Goal: Use online tool/utility: Utilize a website feature to perform a specific function

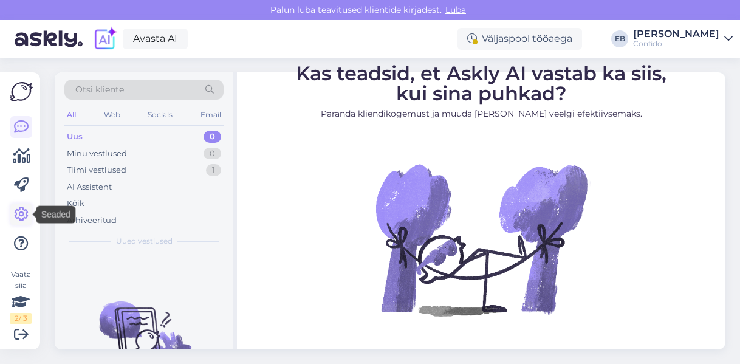
click at [22, 213] on icon at bounding box center [21, 214] width 15 height 15
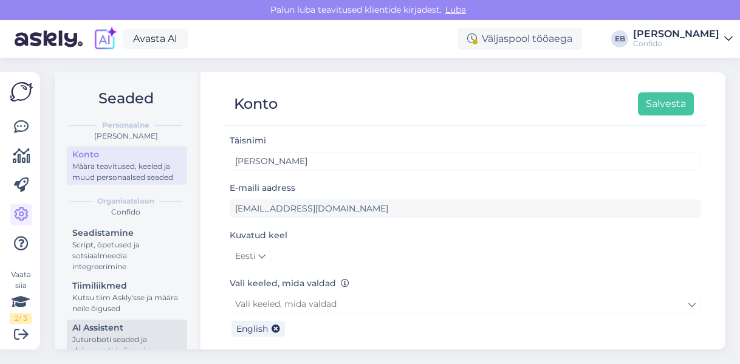
click at [118, 334] on div "AI Assistent" at bounding box center [126, 327] width 109 height 13
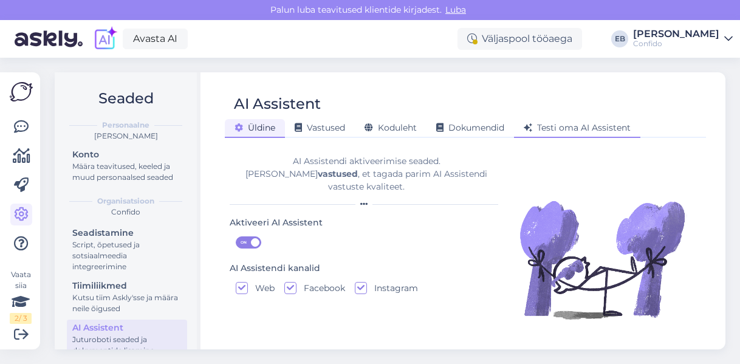
click at [595, 129] on span "Testi oma AI Assistent" at bounding box center [577, 127] width 107 height 11
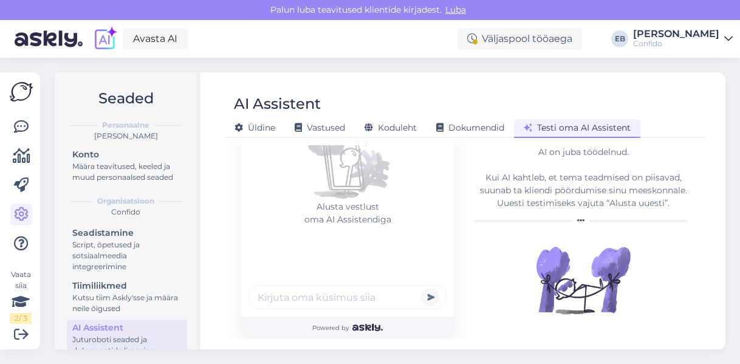
scroll to position [168, 0]
click at [284, 300] on input "text" at bounding box center [347, 298] width 198 height 24
type input "[PERSON_NAME] 40-aastane mees, millise tervisekontrolli ma peaksin broneerima?"
click at [421, 289] on button "submit" at bounding box center [430, 298] width 18 height 18
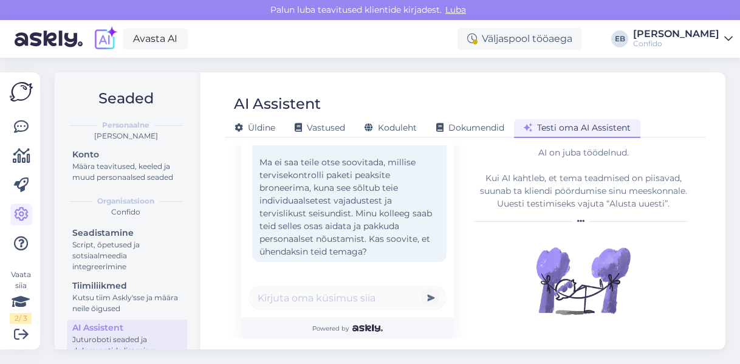
scroll to position [7, 0]
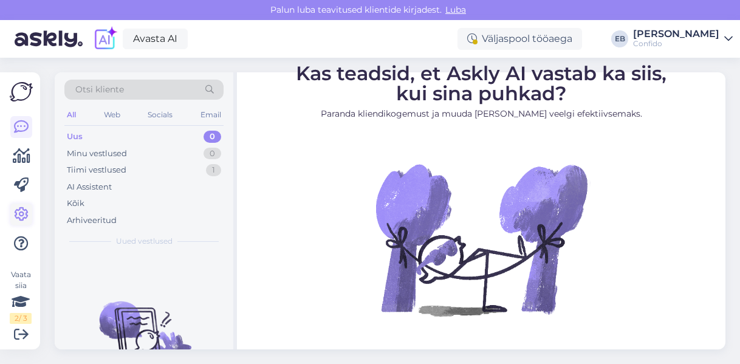
click at [23, 215] on icon at bounding box center [21, 214] width 15 height 15
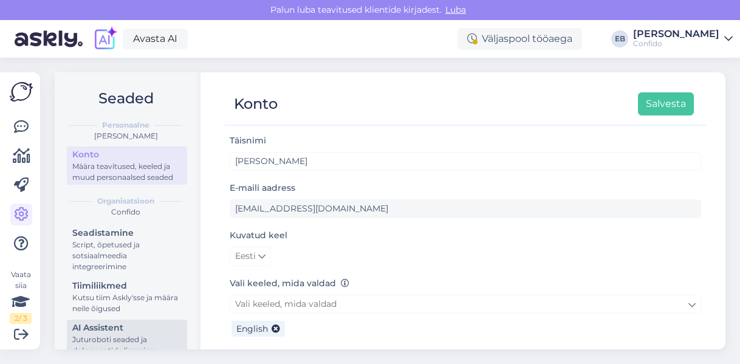
click at [113, 334] on div "AI Assistent" at bounding box center [126, 327] width 109 height 13
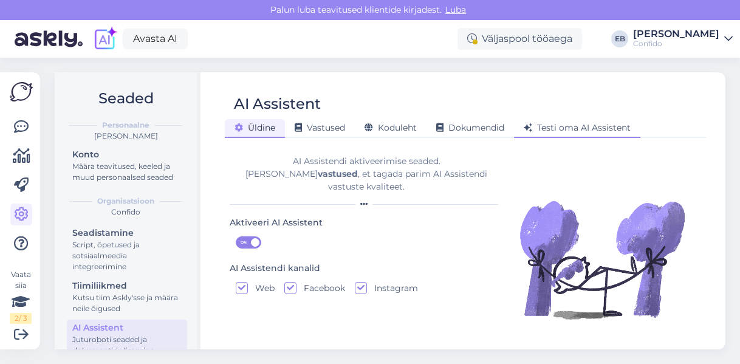
click at [554, 132] on span "Testi oma AI Assistent" at bounding box center [577, 127] width 107 height 11
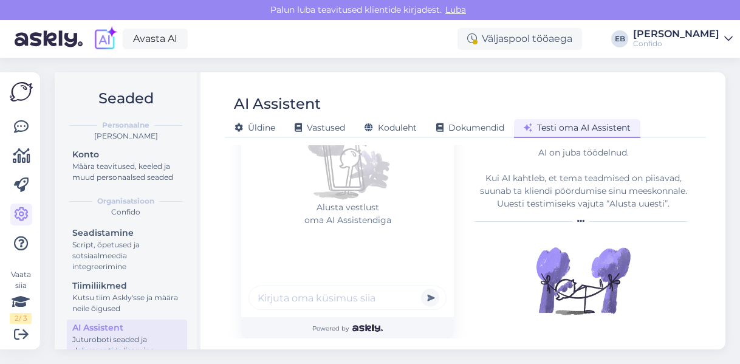
click at [286, 301] on input "text" at bounding box center [347, 298] width 198 height 24
type input "mulle ei tehtud vaktsiini, tahan raha tagasi"
click at [421, 289] on button "submit" at bounding box center [430, 298] width 18 height 18
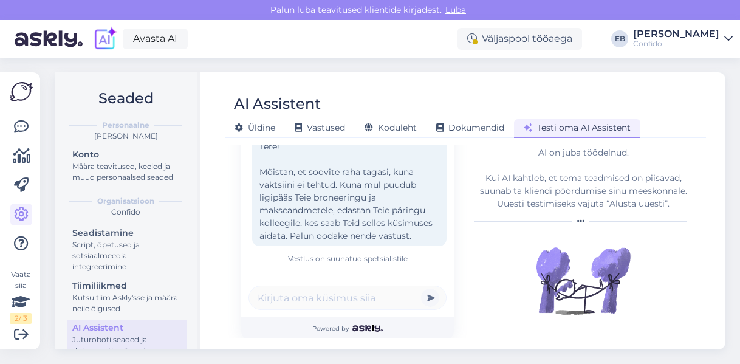
scroll to position [4, 0]
click at [113, 334] on div "AI Assistent" at bounding box center [126, 327] width 109 height 13
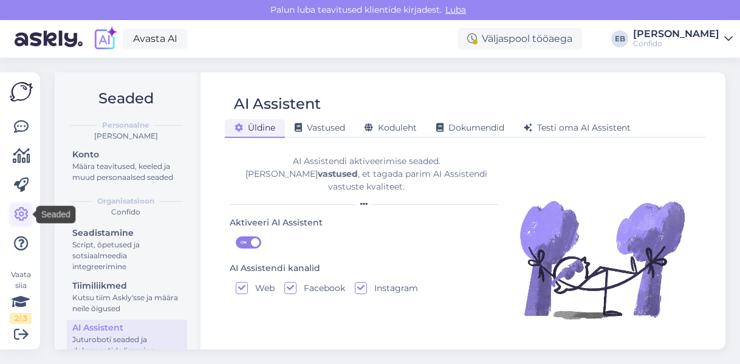
click at [27, 213] on icon at bounding box center [21, 214] width 15 height 15
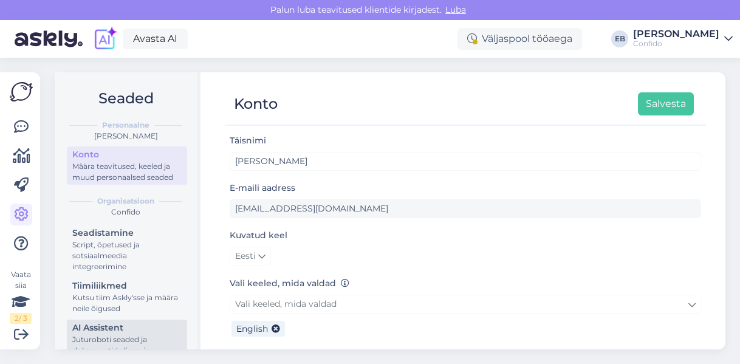
click at [103, 334] on div "AI Assistent" at bounding box center [126, 327] width 109 height 13
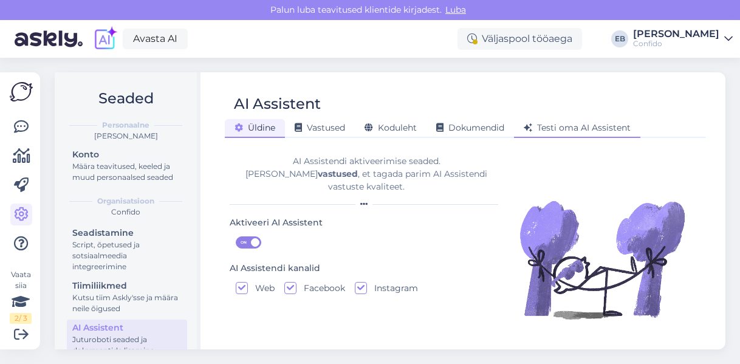
click at [566, 128] on span "Testi oma AI Assistent" at bounding box center [577, 127] width 107 height 11
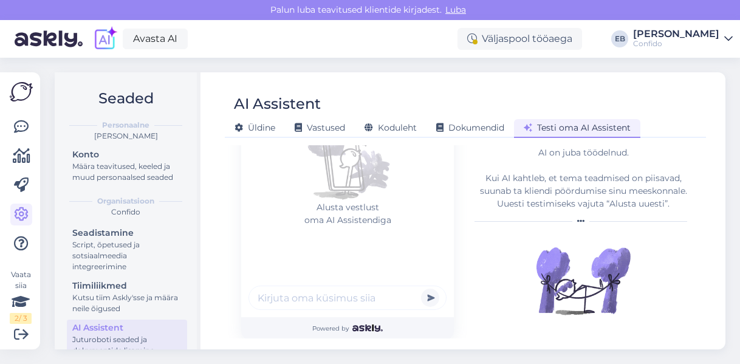
click at [301, 295] on input "text" at bounding box center [347, 298] width 198 height 24
paste input "Hi, I wanted to book an appointment anywhere in Tallinn for myself and my girlf…"
type input "Hi, I wanted to book an appointment anywhere in Tallinn for myself and my girlf…"
click at [421, 289] on button "submit" at bounding box center [430, 298] width 18 height 18
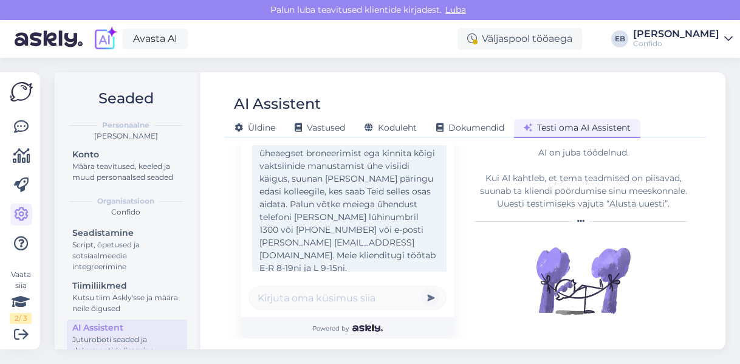
scroll to position [162, 0]
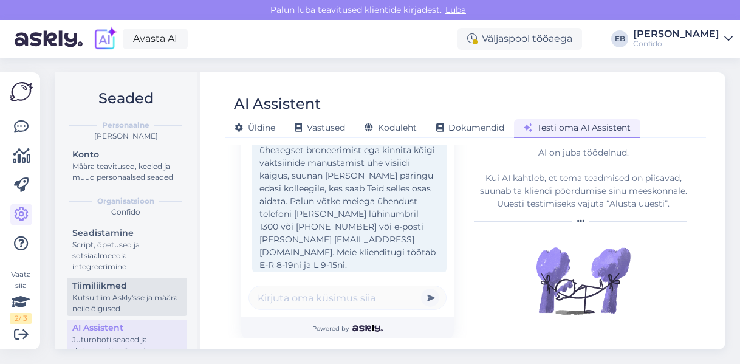
click at [102, 313] on div "Kutsu tiim Askly'sse ja määra neile õigused" at bounding box center [126, 303] width 109 height 22
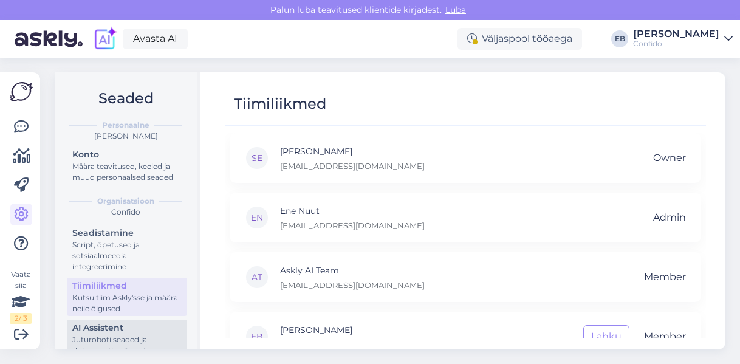
click at [110, 334] on div "AI Assistent" at bounding box center [126, 327] width 109 height 13
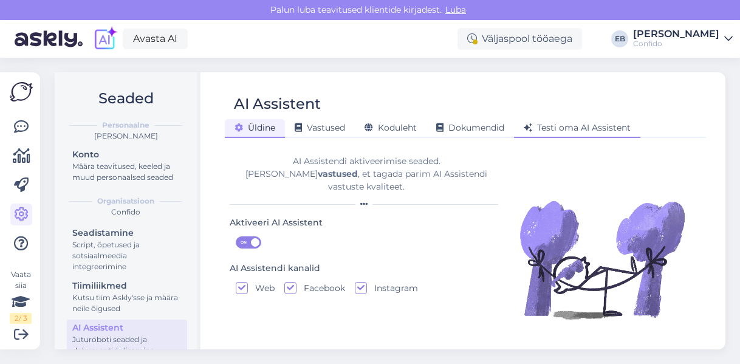
click at [559, 126] on span "Testi oma AI Assistent" at bounding box center [577, 127] width 107 height 11
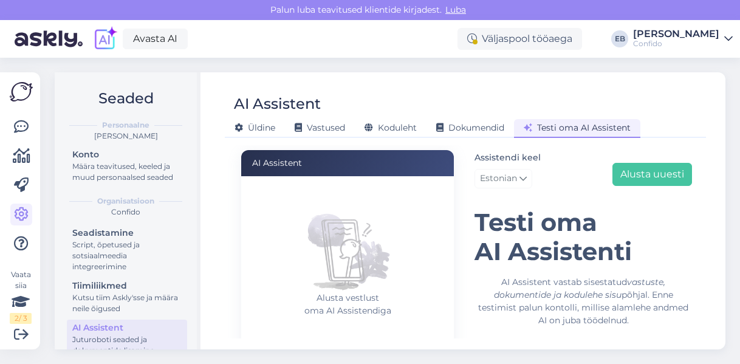
scroll to position [168, 0]
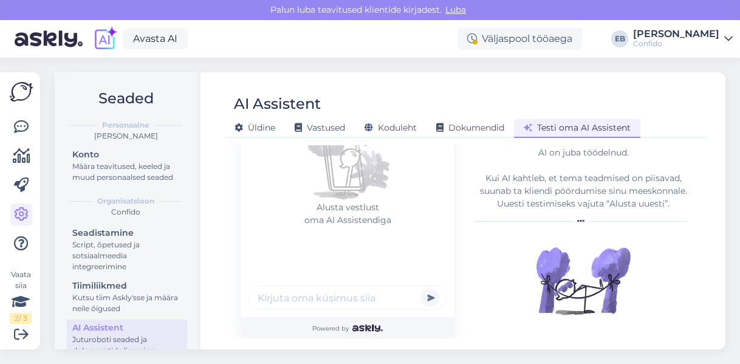
click at [297, 303] on input "text" at bounding box center [347, 298] width 198 height 24
paste input "Otsin päevast tööd õena Tartus"
type input "Otsin päevast tööd õena Tartus"
click at [421, 289] on button "submit" at bounding box center [430, 298] width 18 height 18
